Goal: Task Accomplishment & Management: Manage account settings

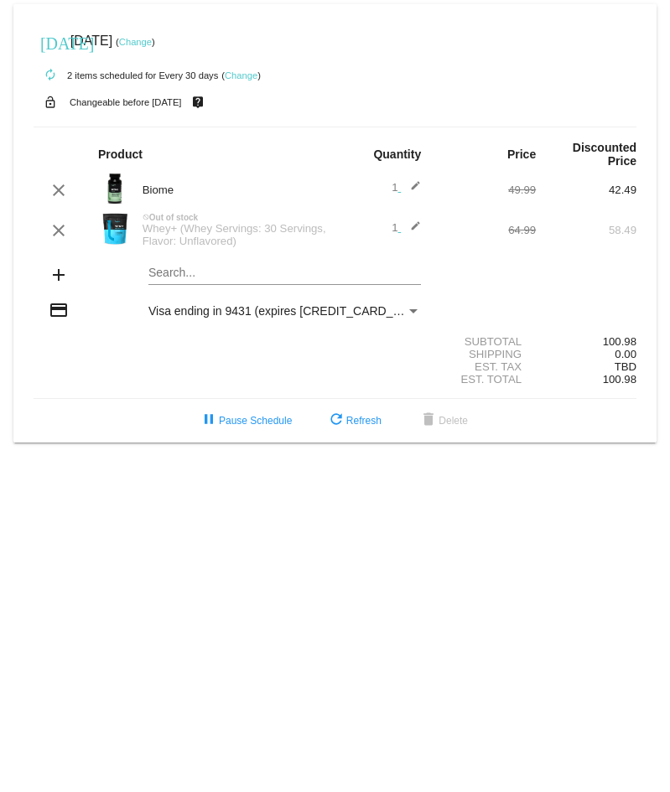
click at [152, 39] on link "Change" at bounding box center [135, 42] width 33 height 10
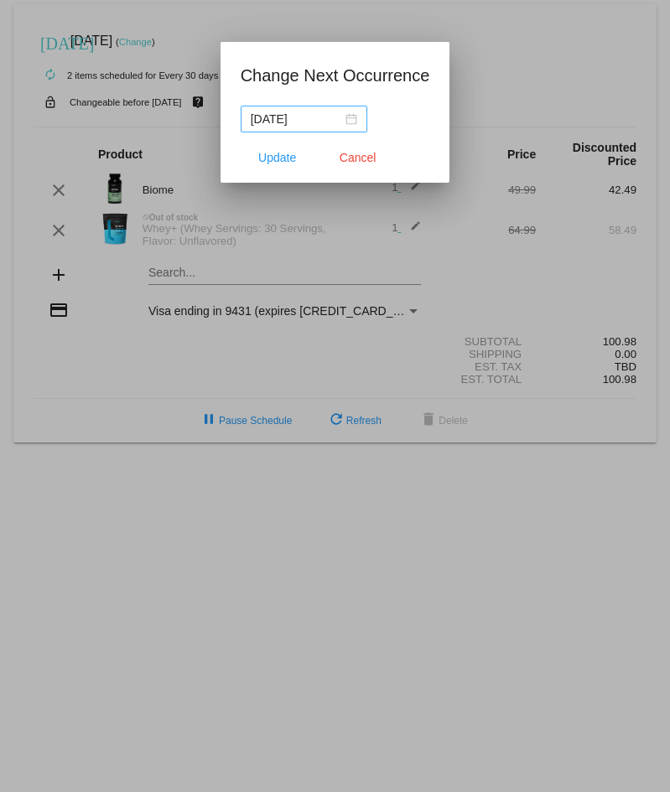
click at [350, 119] on div "[DATE]" at bounding box center [304, 119] width 106 height 18
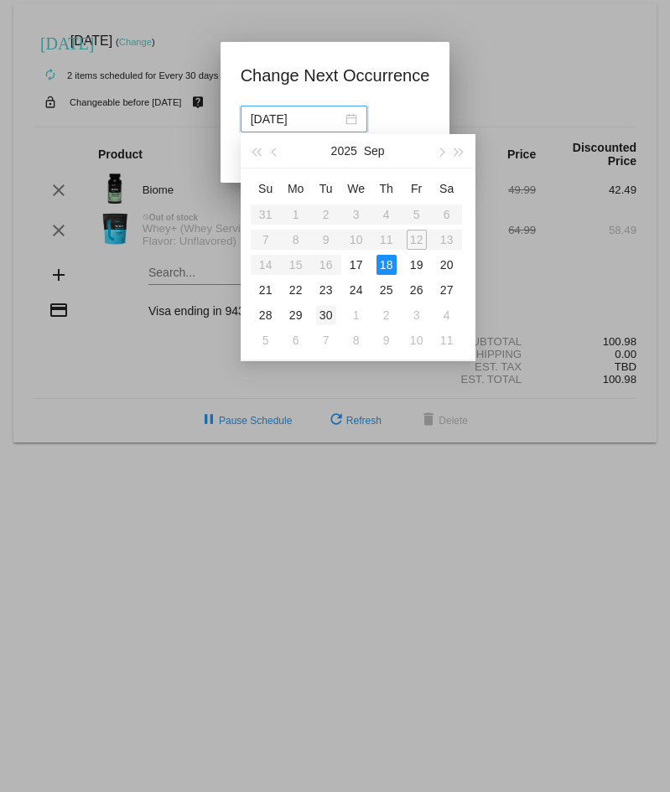
click at [327, 315] on div "30" at bounding box center [326, 315] width 20 height 20
type input "[DATE]"
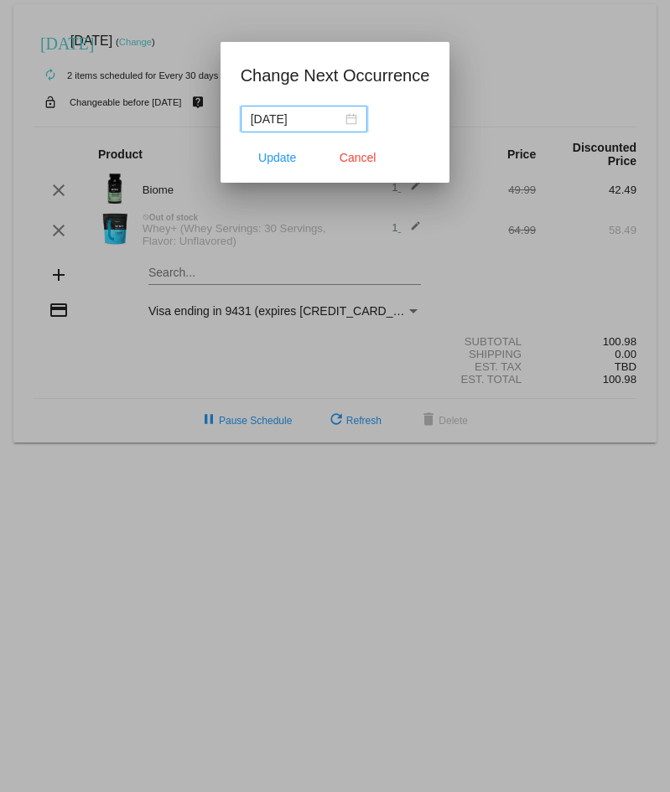
click at [292, 117] on input "[DATE]" at bounding box center [296, 119] width 91 height 18
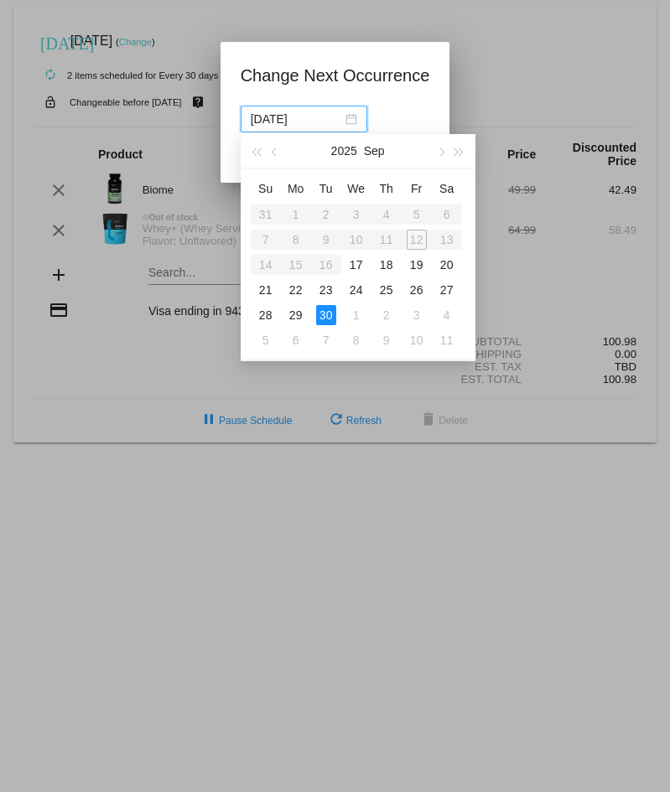
click at [291, 116] on input "[DATE]" at bounding box center [296, 119] width 91 height 18
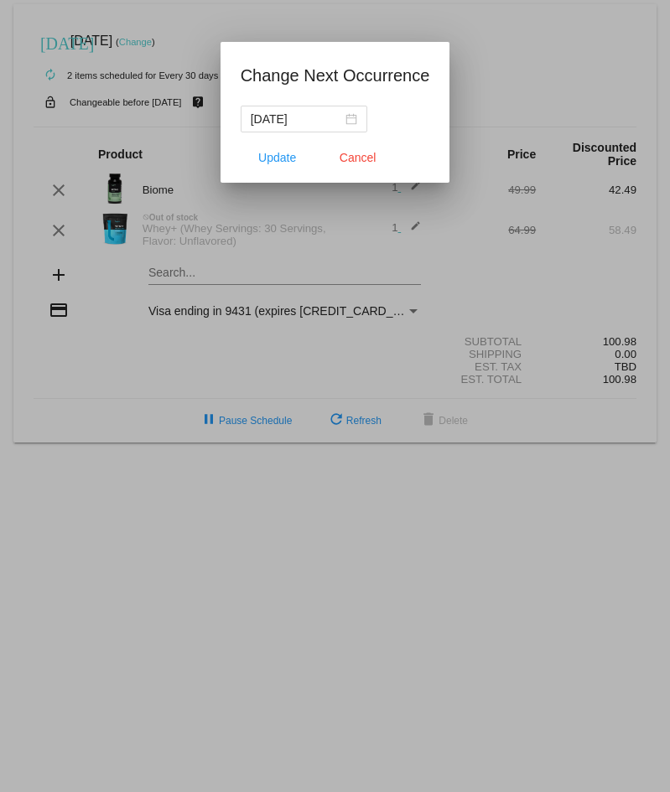
click at [151, 355] on div at bounding box center [335, 396] width 670 height 792
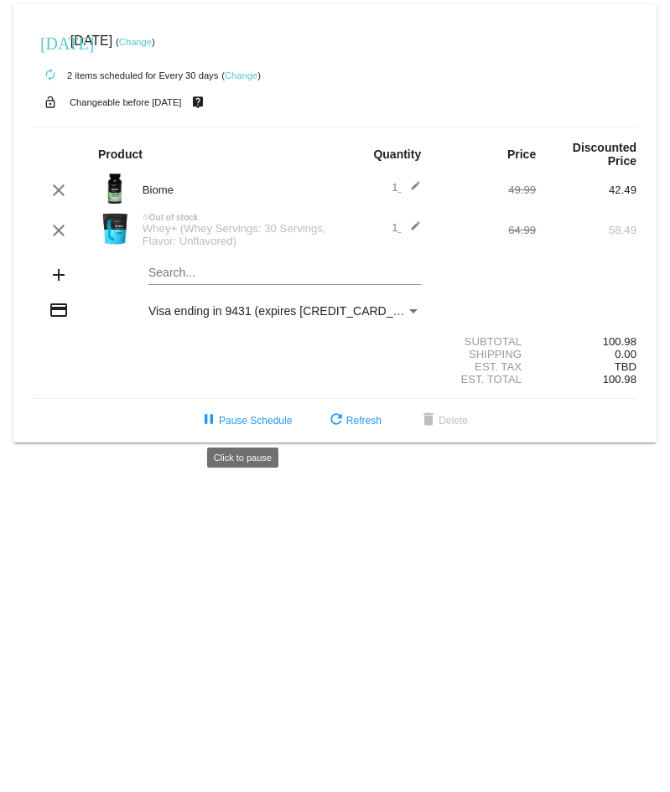
click at [258, 414] on button "pause Pause Schedule" at bounding box center [245, 421] width 120 height 30
click at [152, 43] on link "Change" at bounding box center [135, 42] width 33 height 10
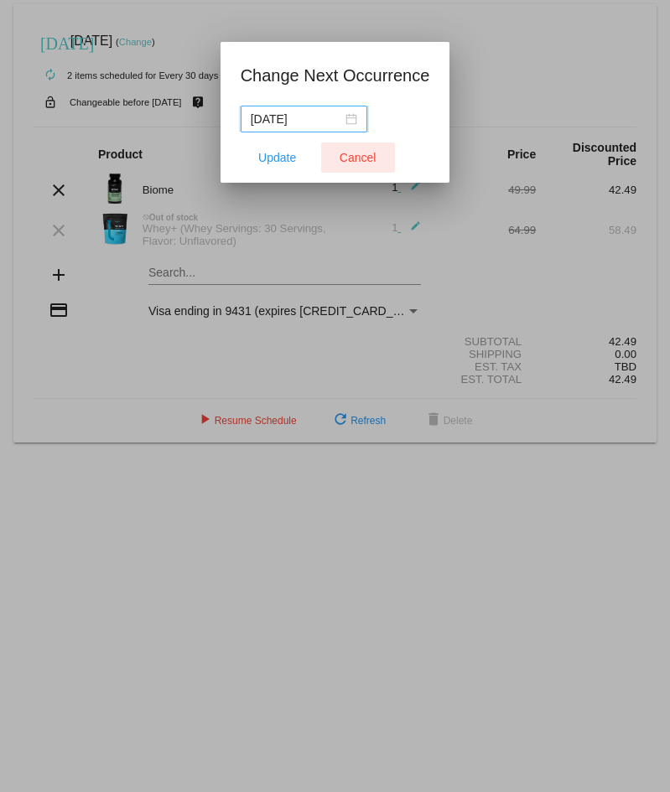
click at [367, 156] on span "Cancel" at bounding box center [357, 157] width 37 height 13
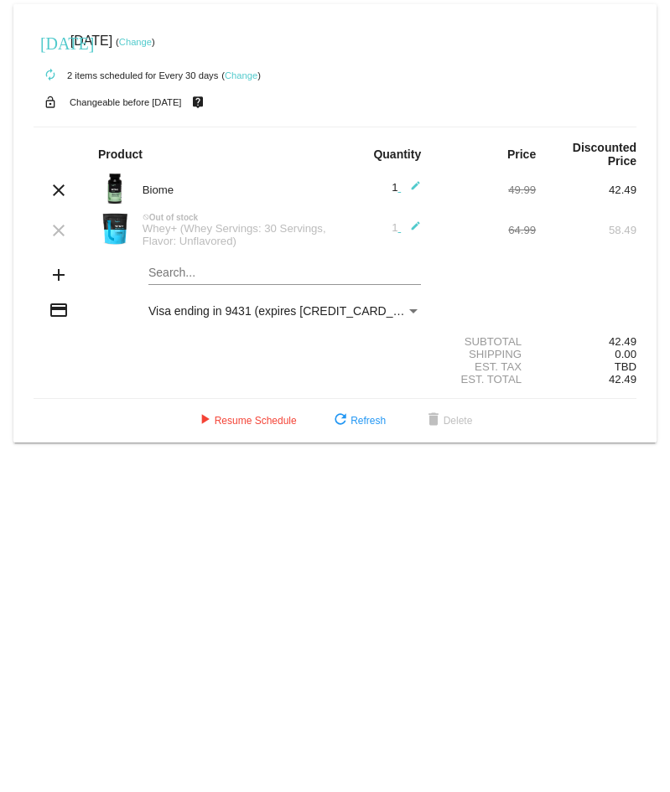
click at [237, 74] on link "Change" at bounding box center [241, 75] width 33 height 10
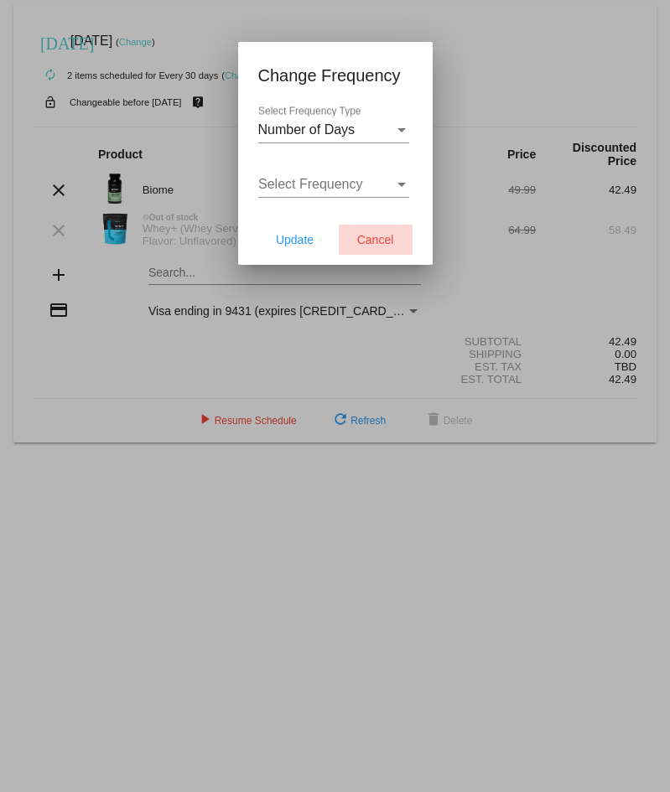
click at [376, 236] on span "Cancel" at bounding box center [375, 239] width 37 height 13
